Goal: Information Seeking & Learning: Learn about a topic

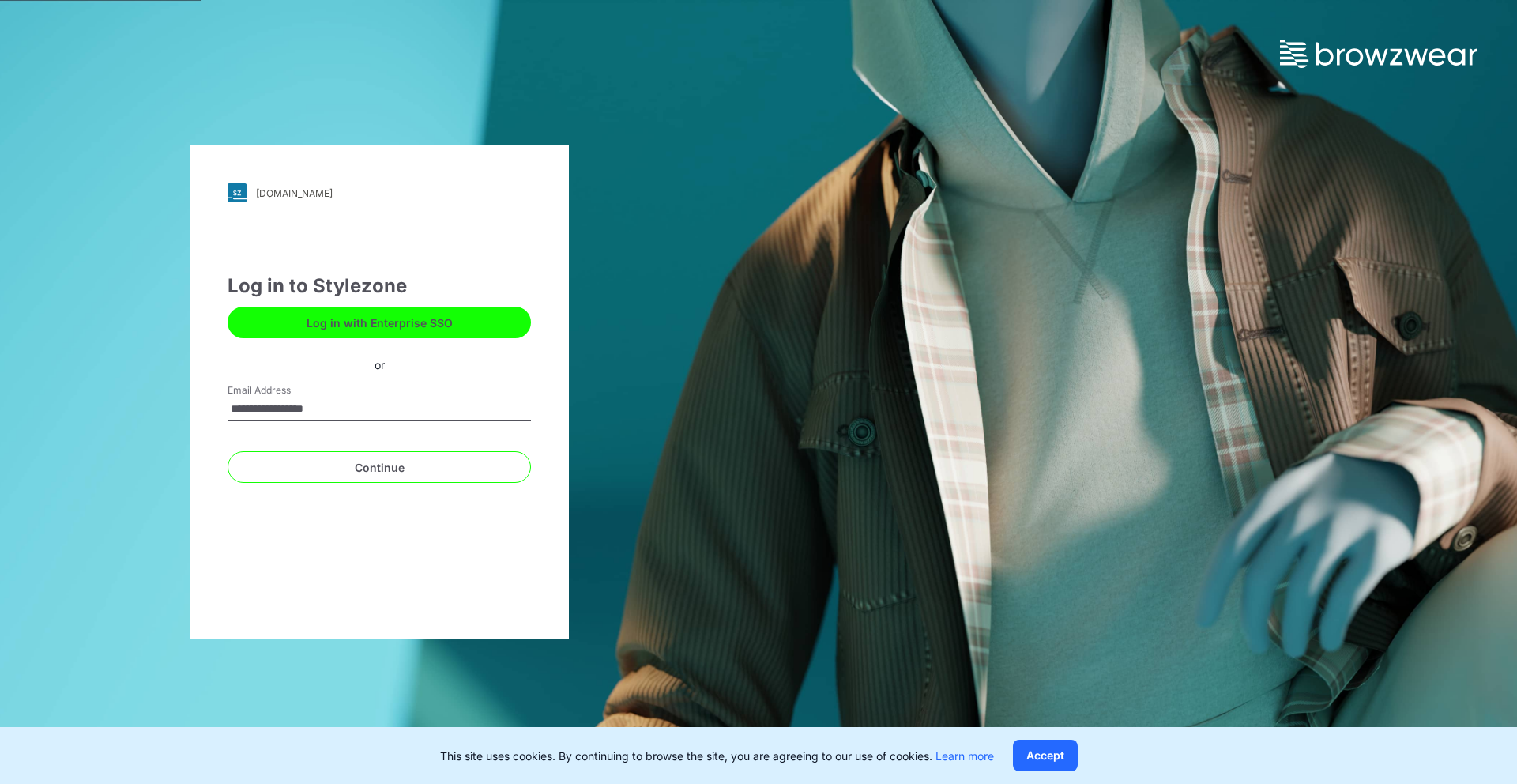
click at [438, 318] on button "Log in with Enterprise SSO" at bounding box center [379, 322] width 303 height 31
click at [396, 320] on button "Log in with Enterprise SSO" at bounding box center [379, 322] width 303 height 31
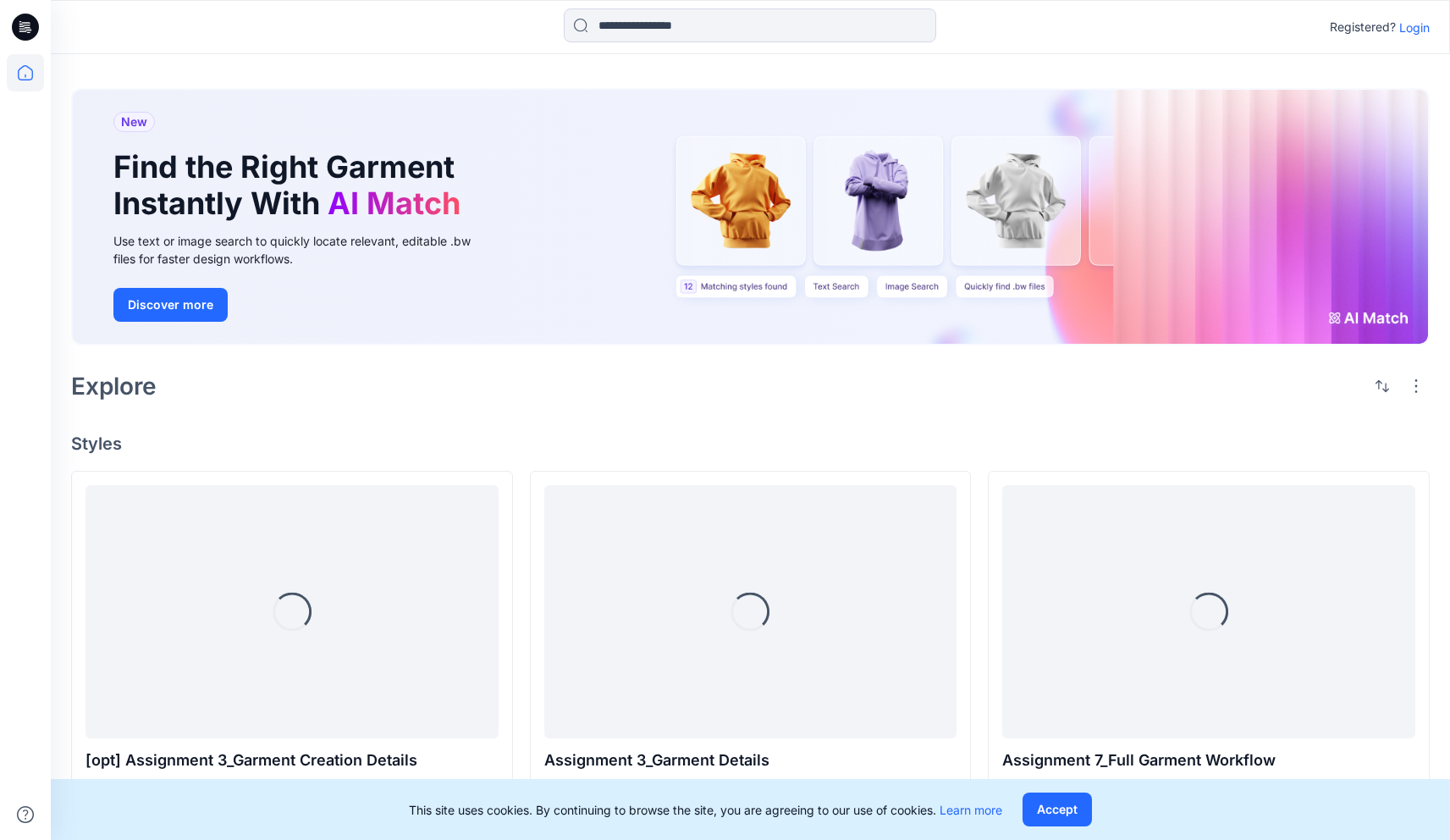
click at [1412, 32] on p "Login" at bounding box center [1414, 27] width 31 height 18
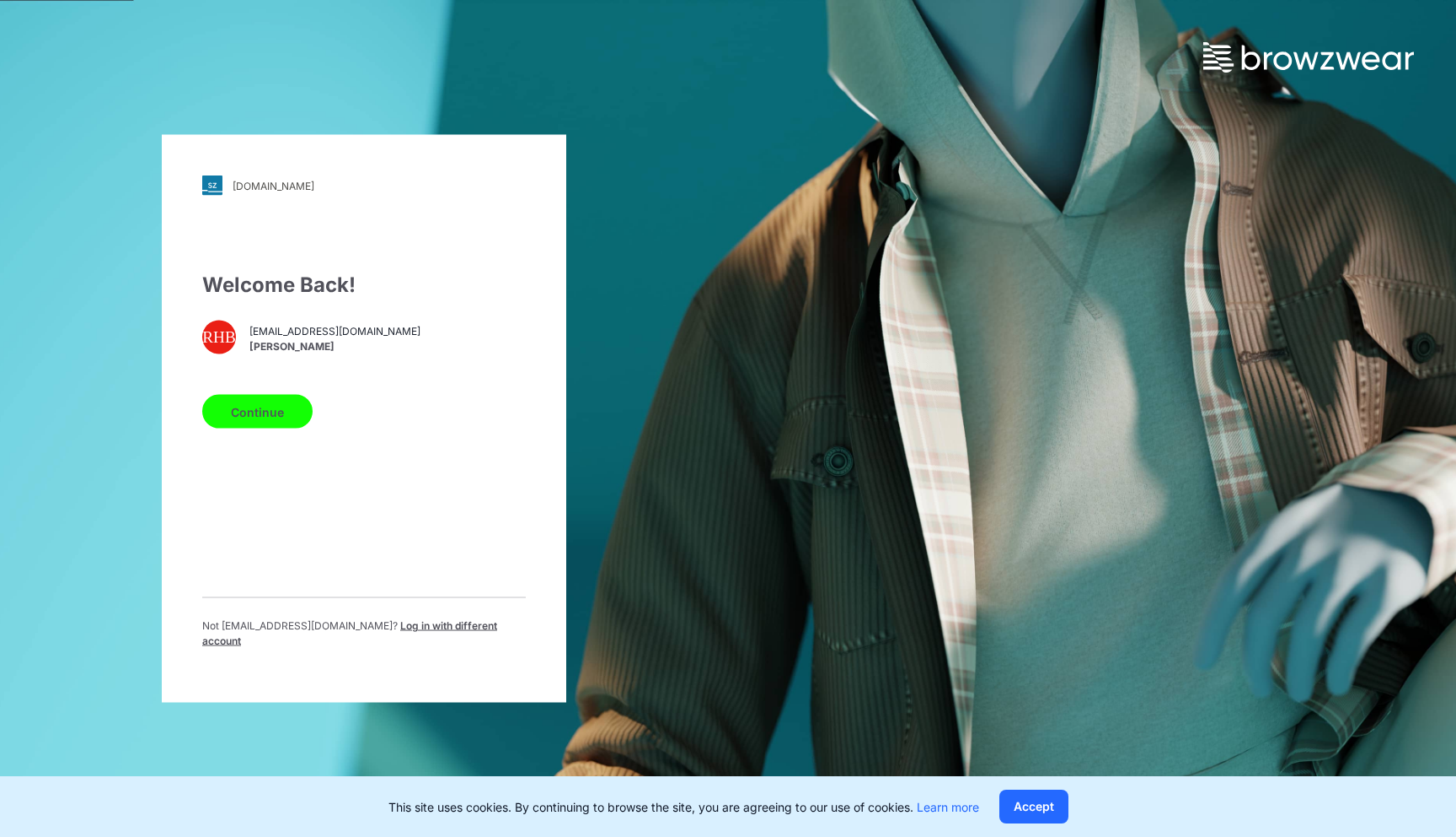
click at [315, 427] on div "Continue" at bounding box center [363, 407] width 323 height 40
click at [298, 423] on button "Continue" at bounding box center [257, 411] width 111 height 34
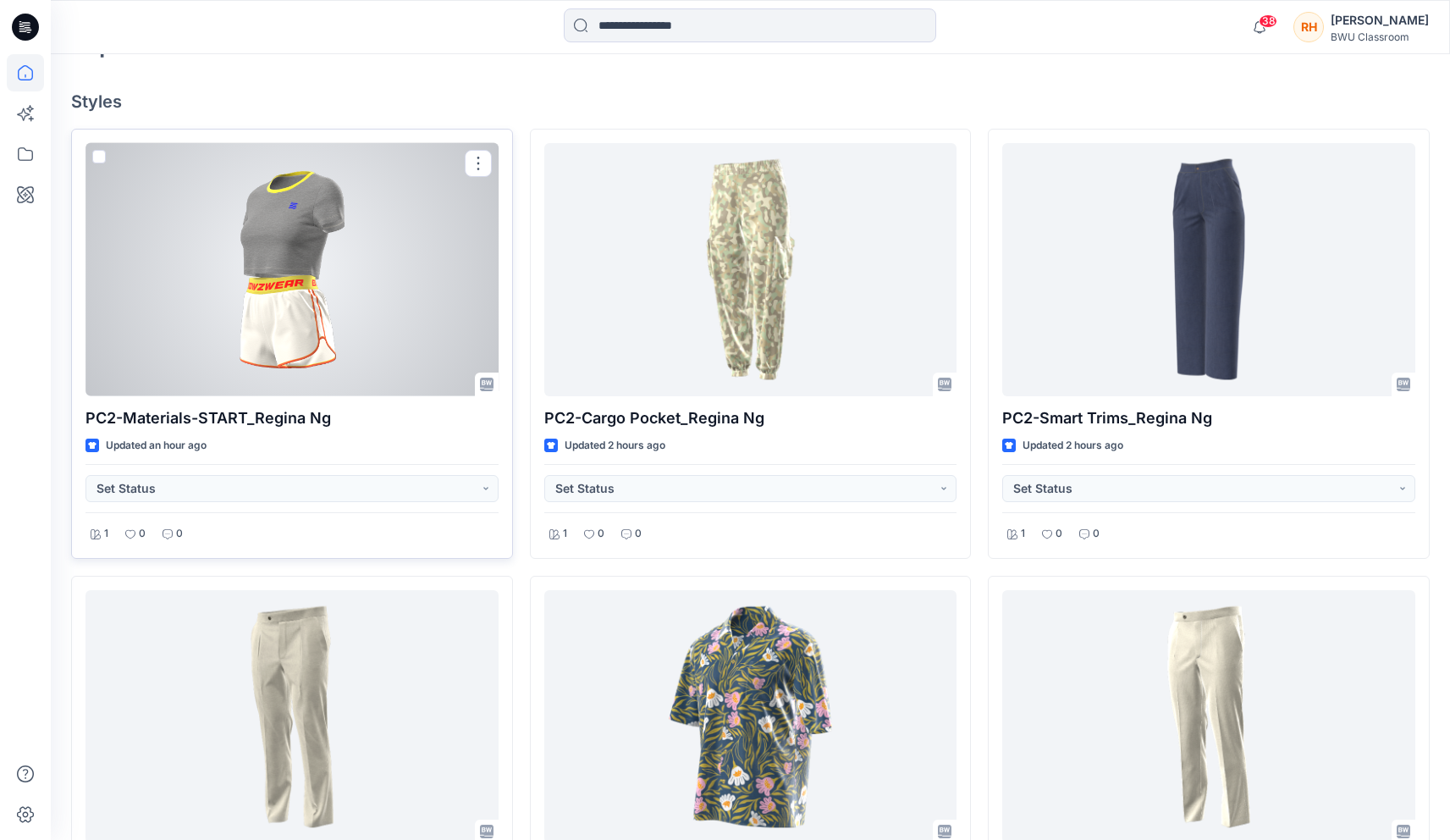
scroll to position [289, 0]
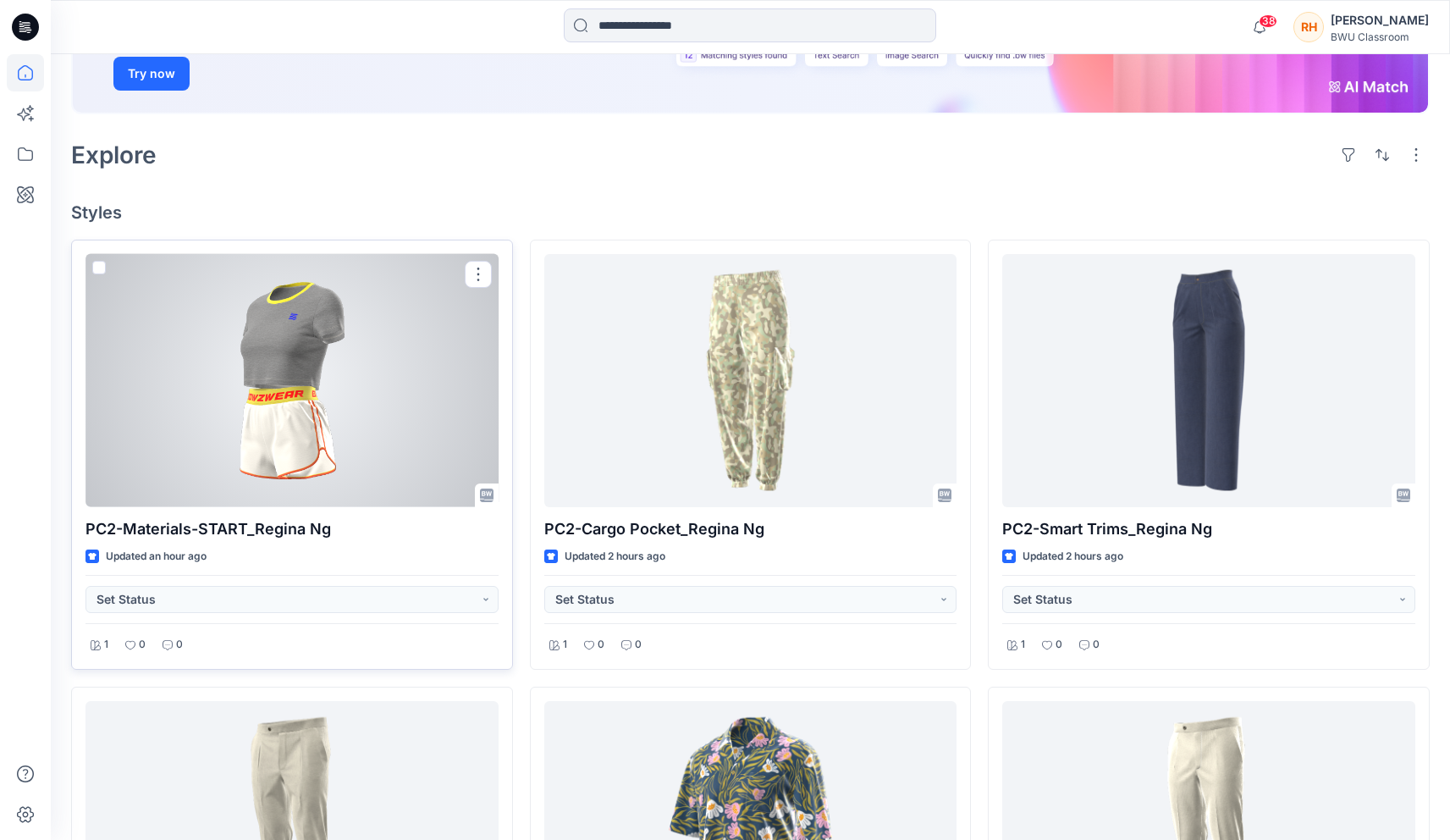
click at [327, 432] on div at bounding box center [292, 380] width 413 height 253
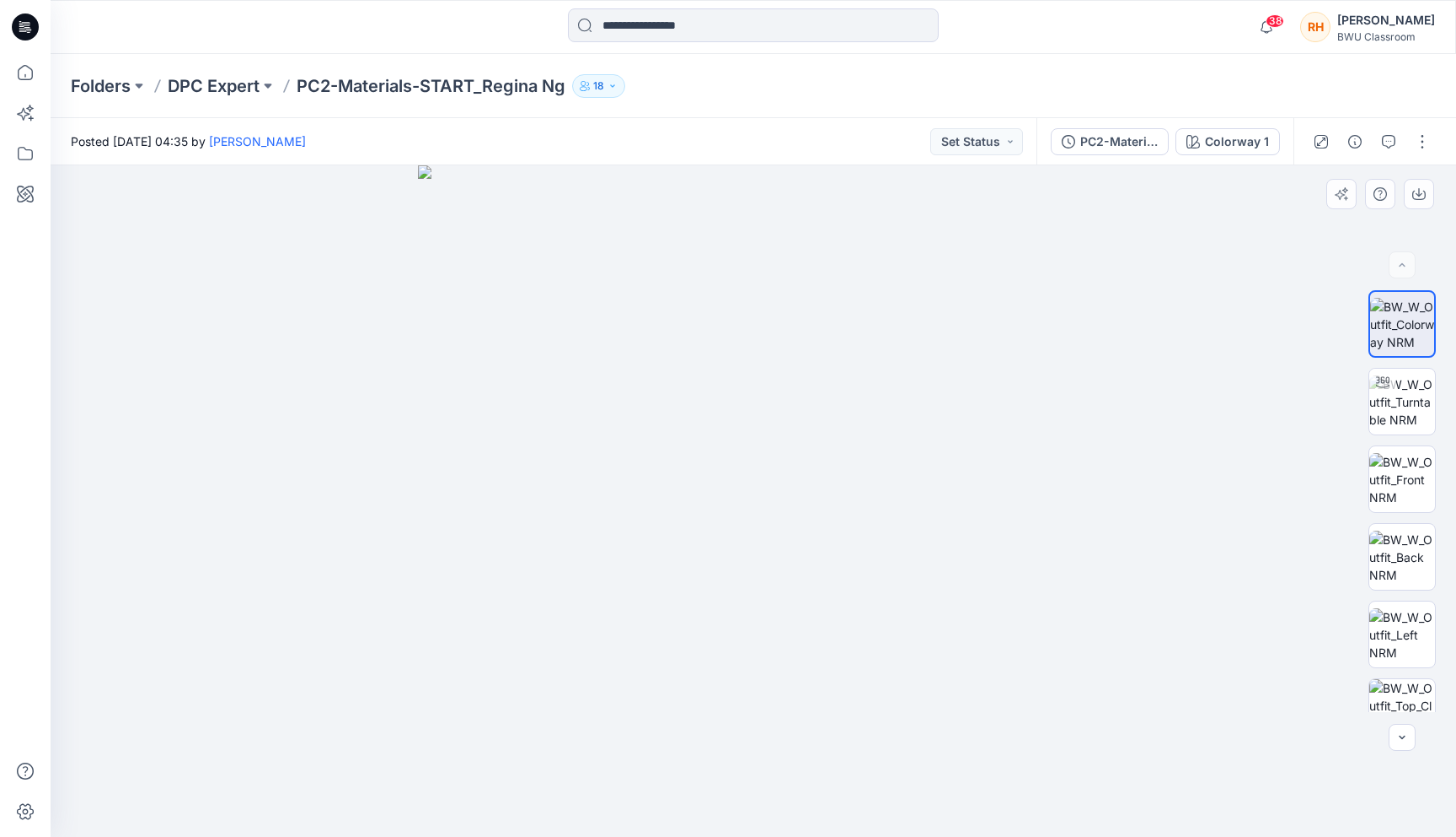
drag, startPoint x: 848, startPoint y: 505, endPoint x: 739, endPoint y: 487, distance: 110.5
click at [650, 503] on img at bounding box center [754, 501] width 671 height 671
click at [1394, 491] on img at bounding box center [1402, 479] width 66 height 53
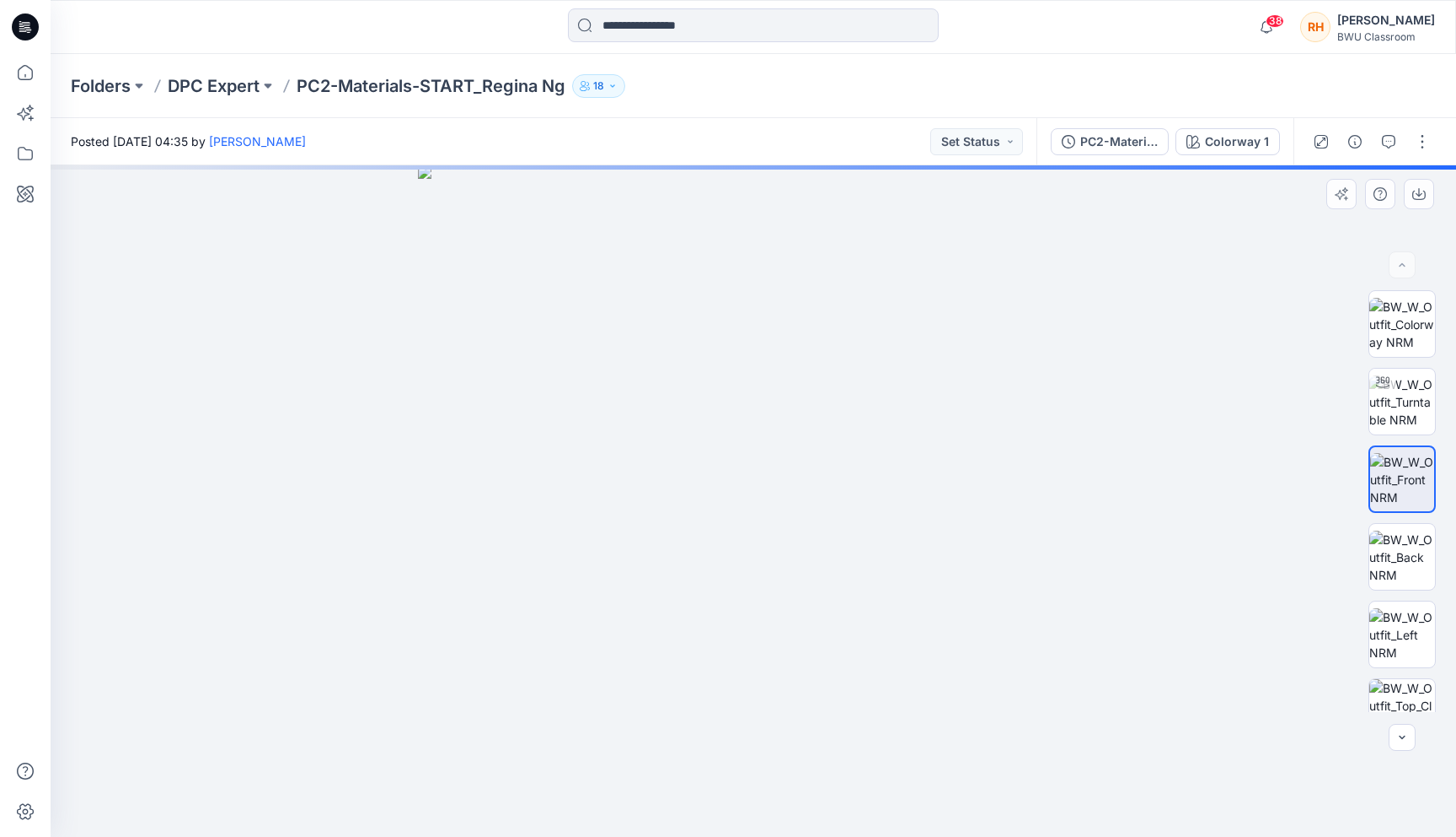
drag, startPoint x: 823, startPoint y: 480, endPoint x: 714, endPoint y: 483, distance: 109.0
click at [714, 483] on img at bounding box center [754, 501] width 671 height 671
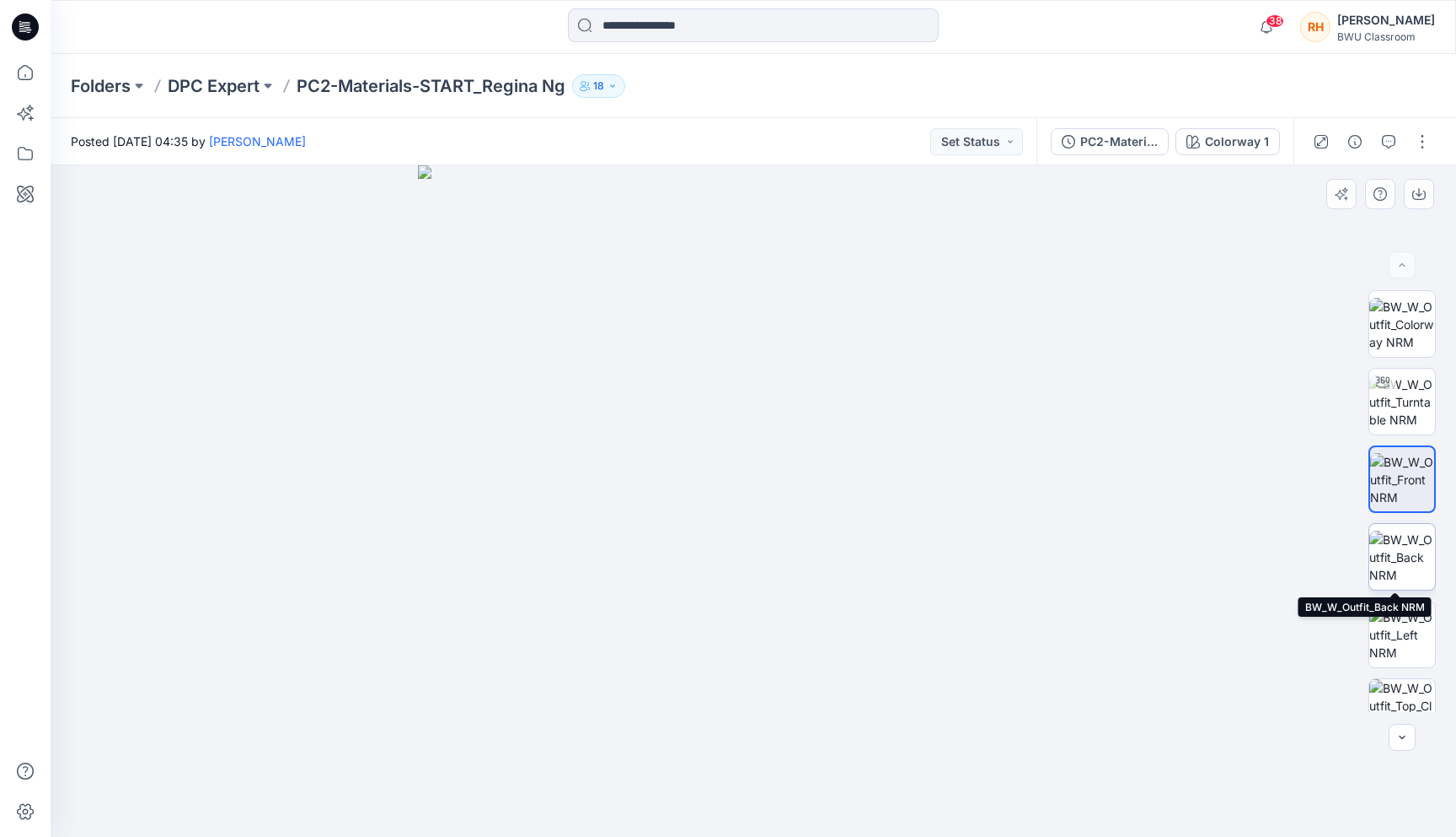
click at [1388, 562] on img at bounding box center [1402, 556] width 66 height 53
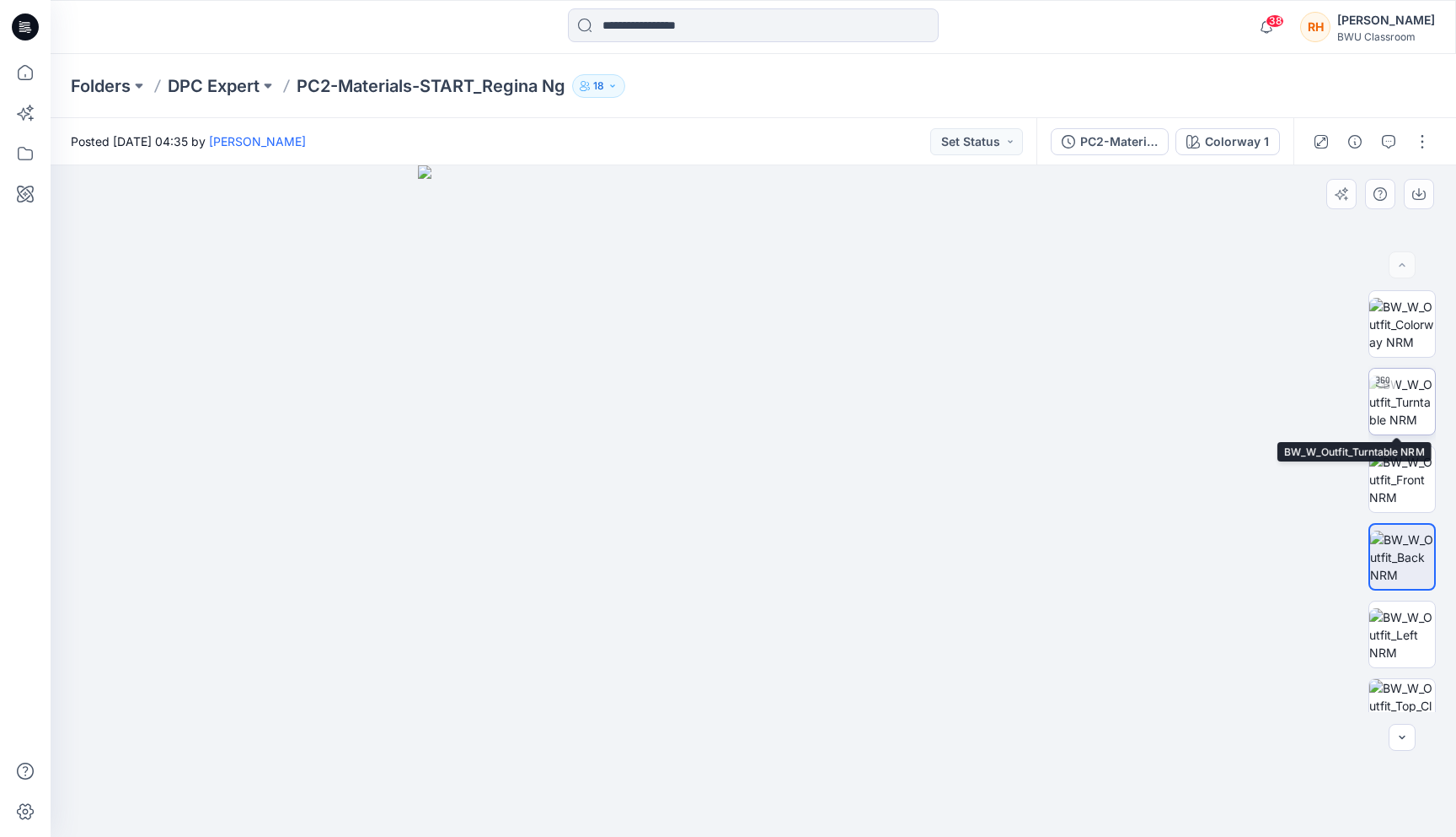
click at [1394, 407] on img at bounding box center [1402, 402] width 66 height 53
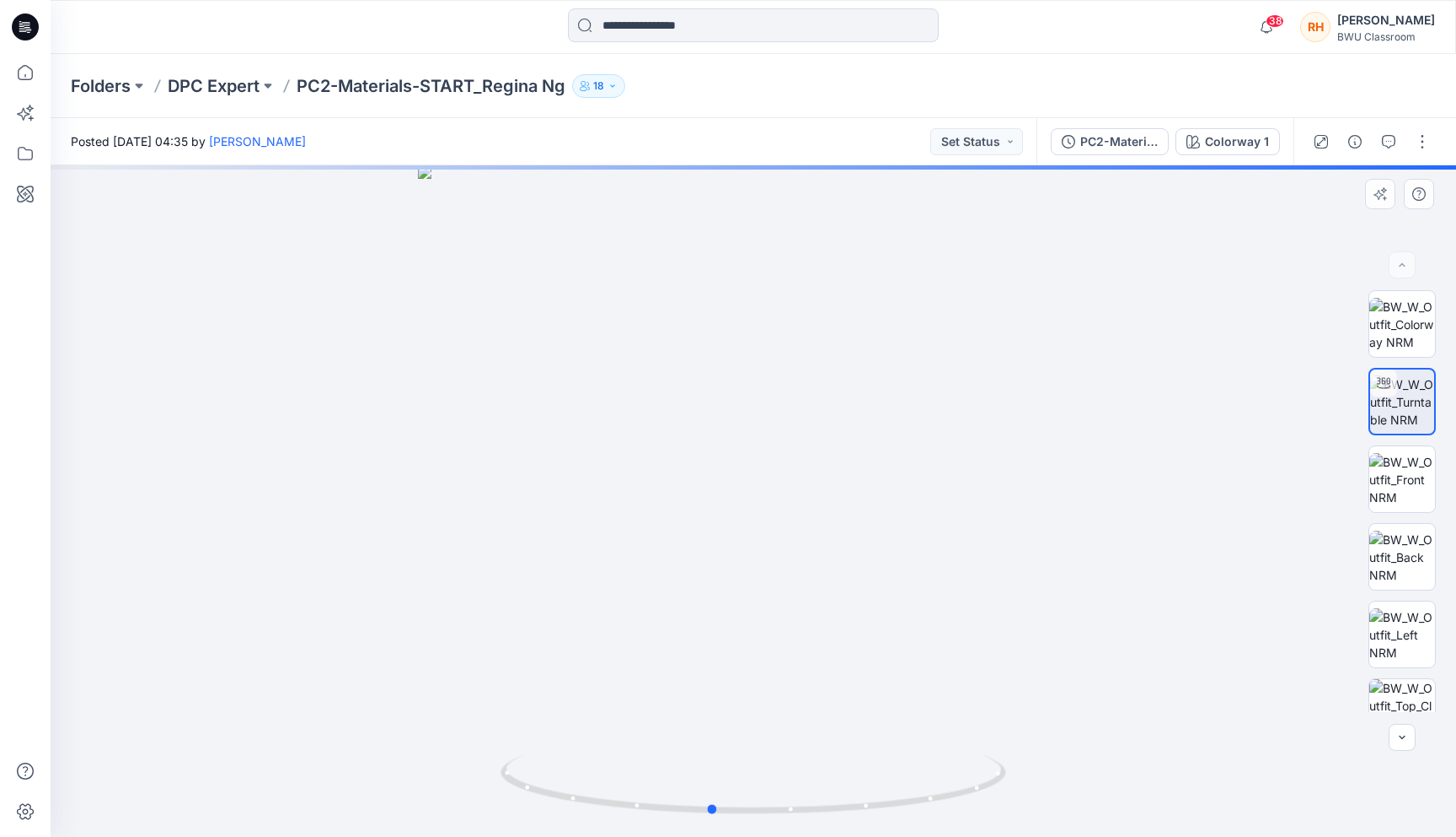
drag, startPoint x: 859, startPoint y: 472, endPoint x: 795, endPoint y: 501, distance: 70.3
click at [794, 501] on div at bounding box center [753, 501] width 1406 height 671
drag, startPoint x: 1046, startPoint y: 557, endPoint x: 978, endPoint y: 547, distance: 68.7
click at [978, 547] on img at bounding box center [685, 18] width 2580 height 1637
drag, startPoint x: 886, startPoint y: 571, endPoint x: 833, endPoint y: 577, distance: 53.3
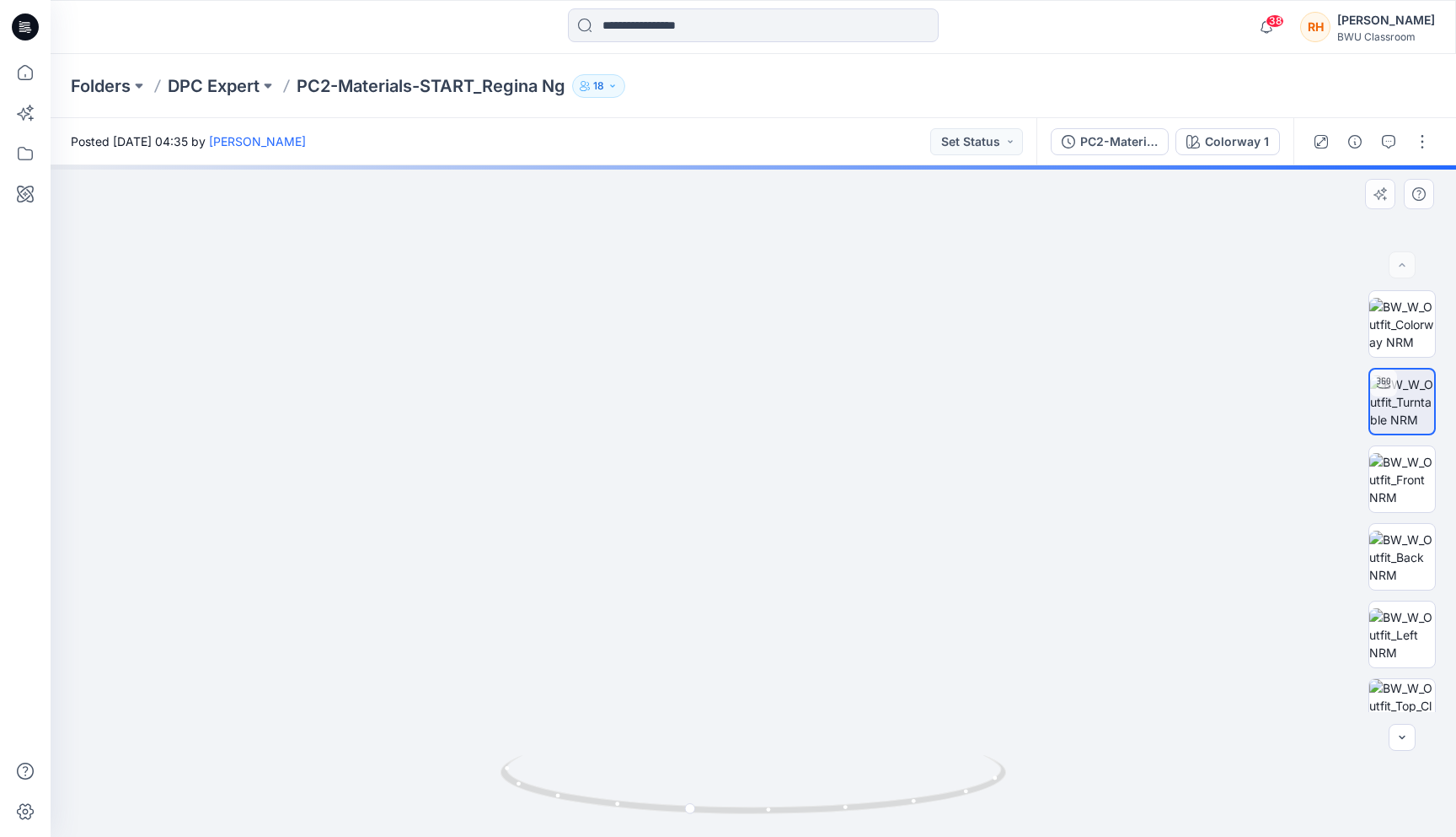
click at [832, 577] on img at bounding box center [628, 21] width 2580 height 1630
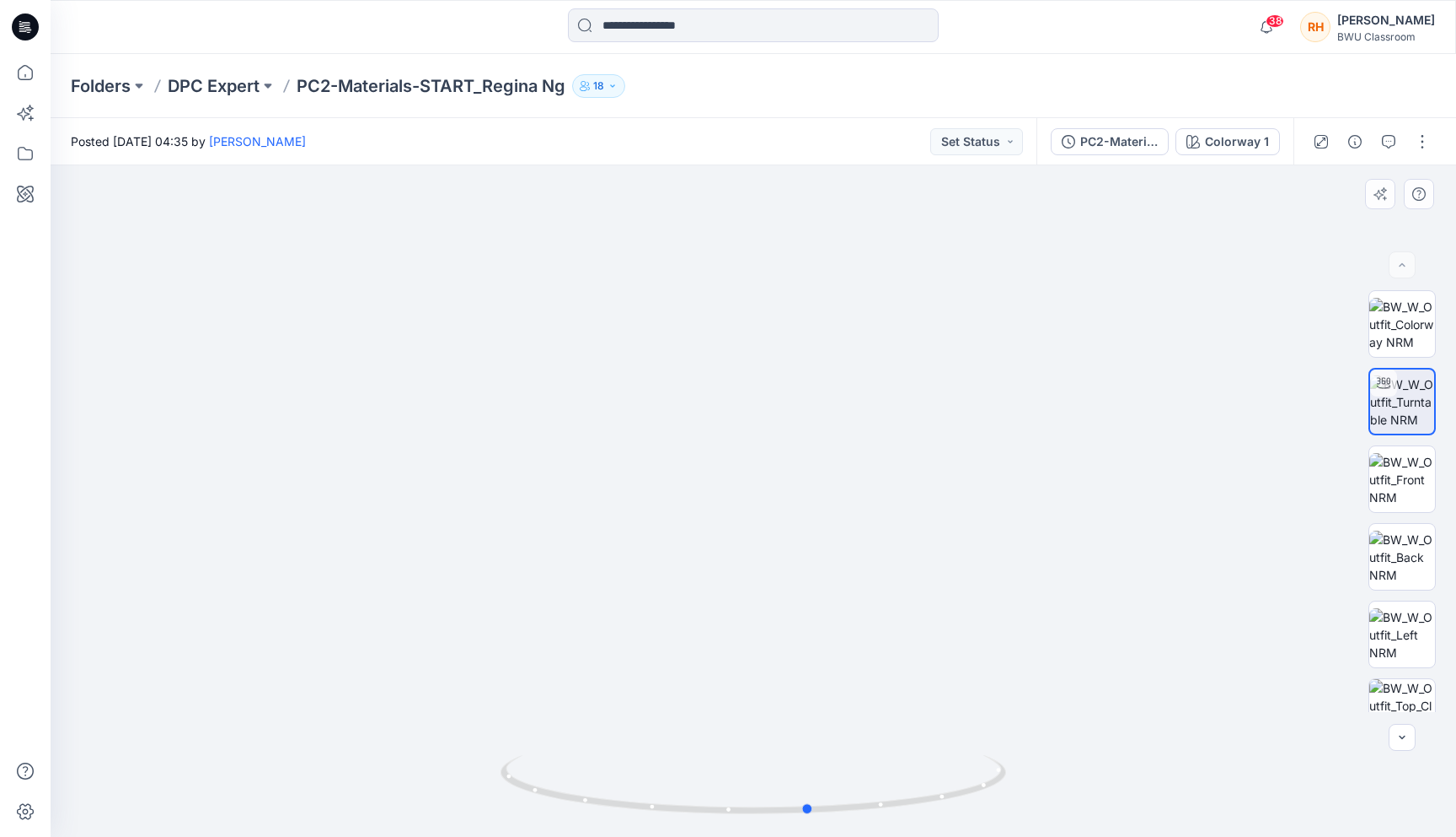
drag, startPoint x: 726, startPoint y: 809, endPoint x: 389, endPoint y: 761, distance: 340.4
click at [349, 779] on div at bounding box center [753, 501] width 1406 height 671
click at [1310, 235] on div at bounding box center [753, 501] width 1406 height 671
